Goal: Information Seeking & Learning: Understand process/instructions

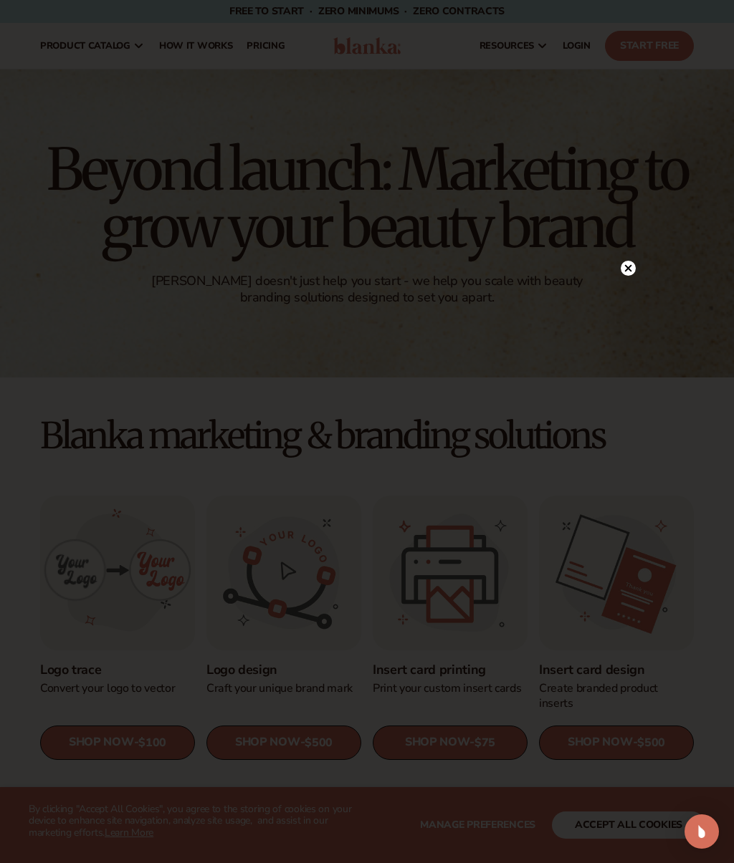
click at [629, 274] on circle at bounding box center [627, 268] width 15 height 15
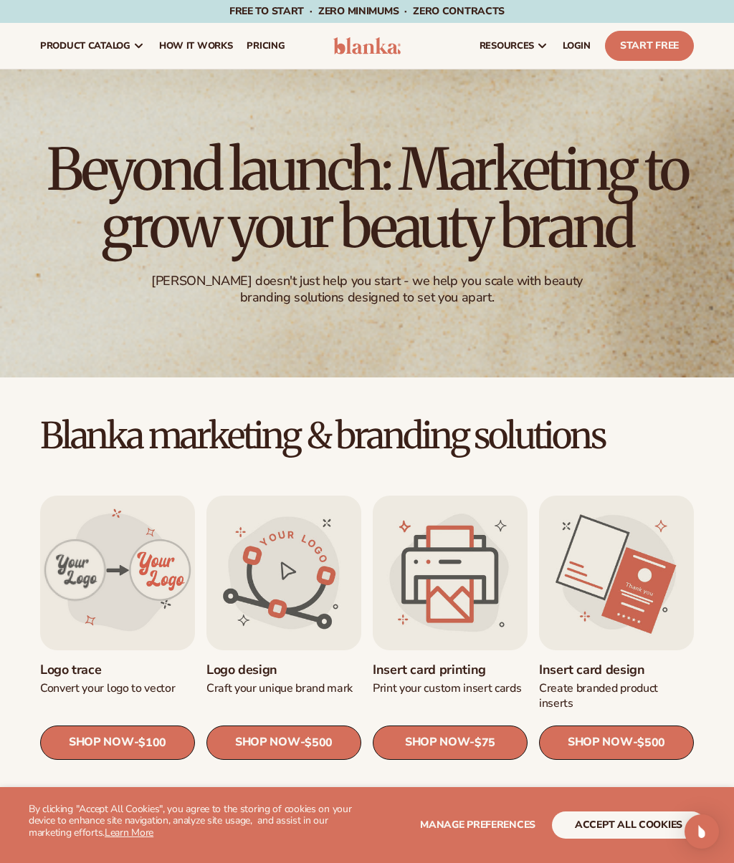
click at [615, 831] on button "accept all cookies" at bounding box center [628, 825] width 153 height 27
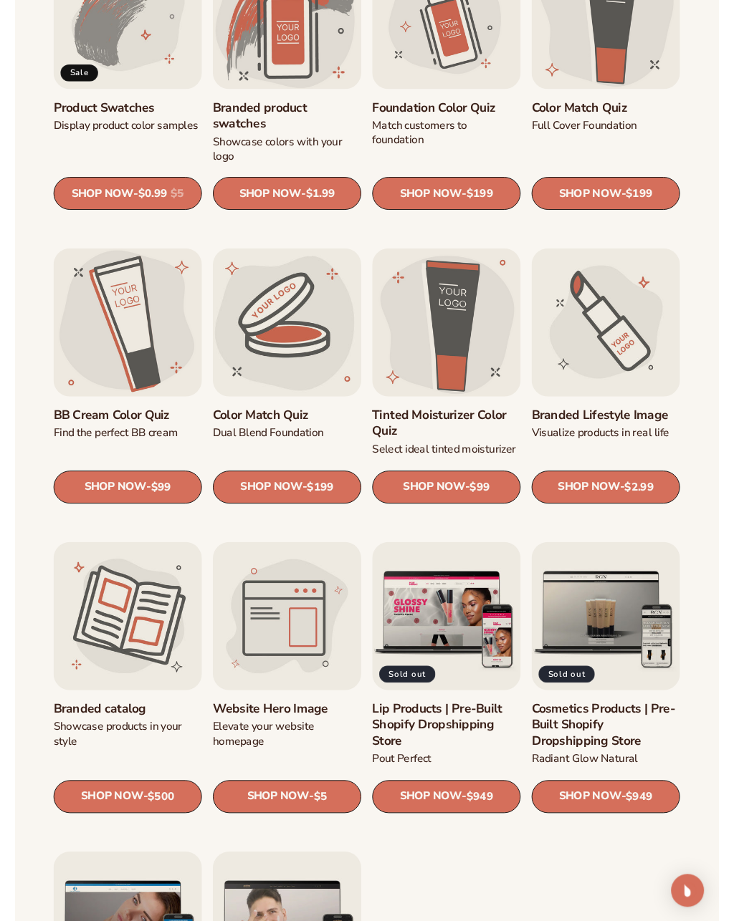
scroll to position [862, 0]
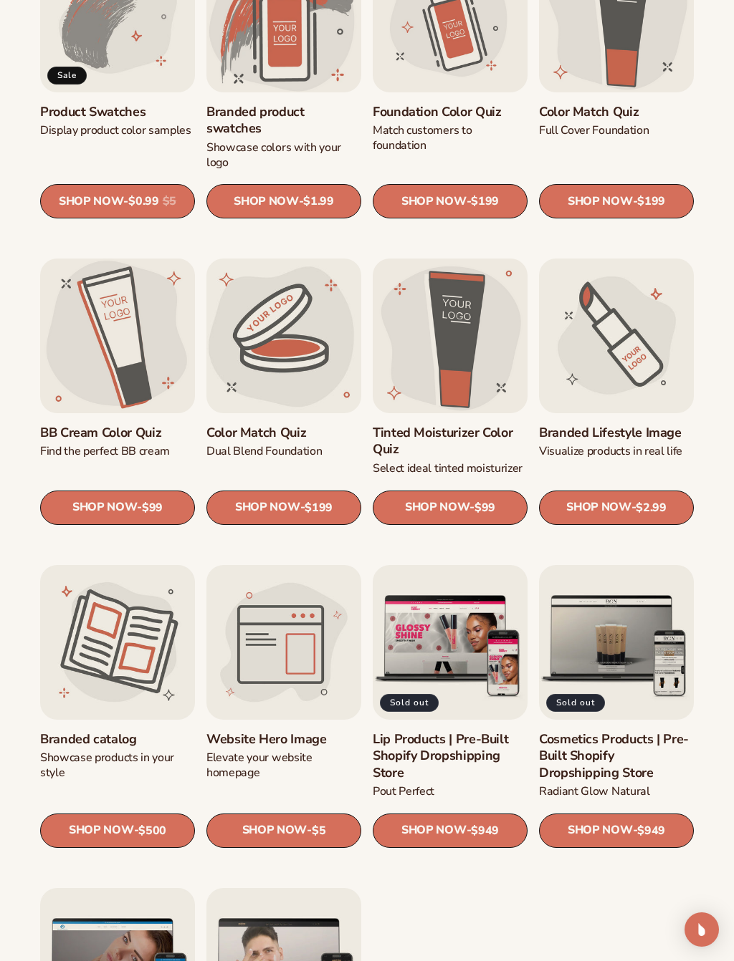
click at [658, 425] on link "Branded Lifestyle Image" at bounding box center [616, 433] width 155 height 16
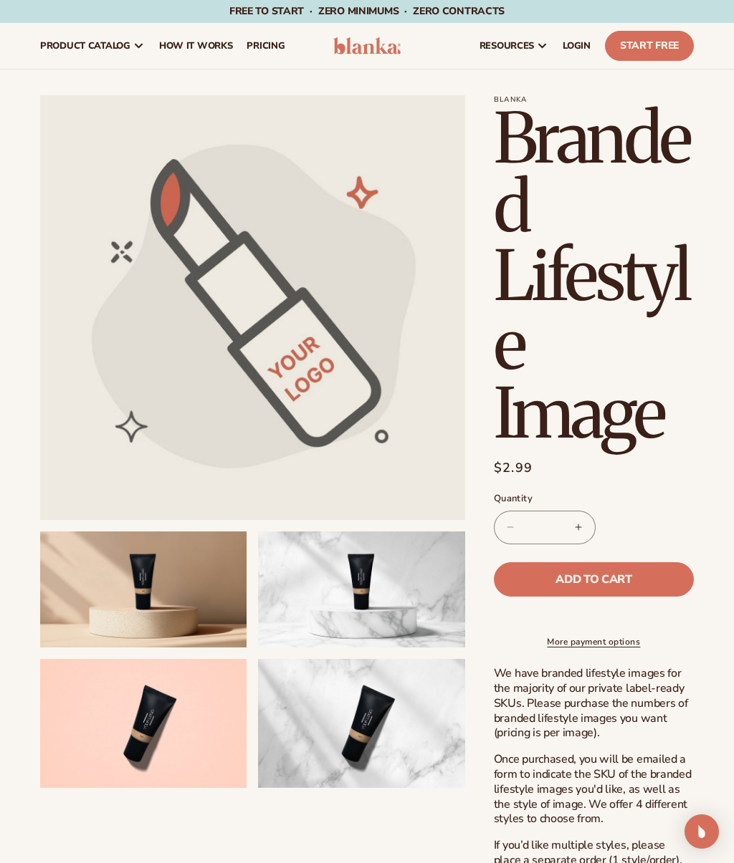
click at [191, 44] on span "How It Works" at bounding box center [196, 45] width 74 height 11
